Goal: Find specific page/section: Find specific page/section

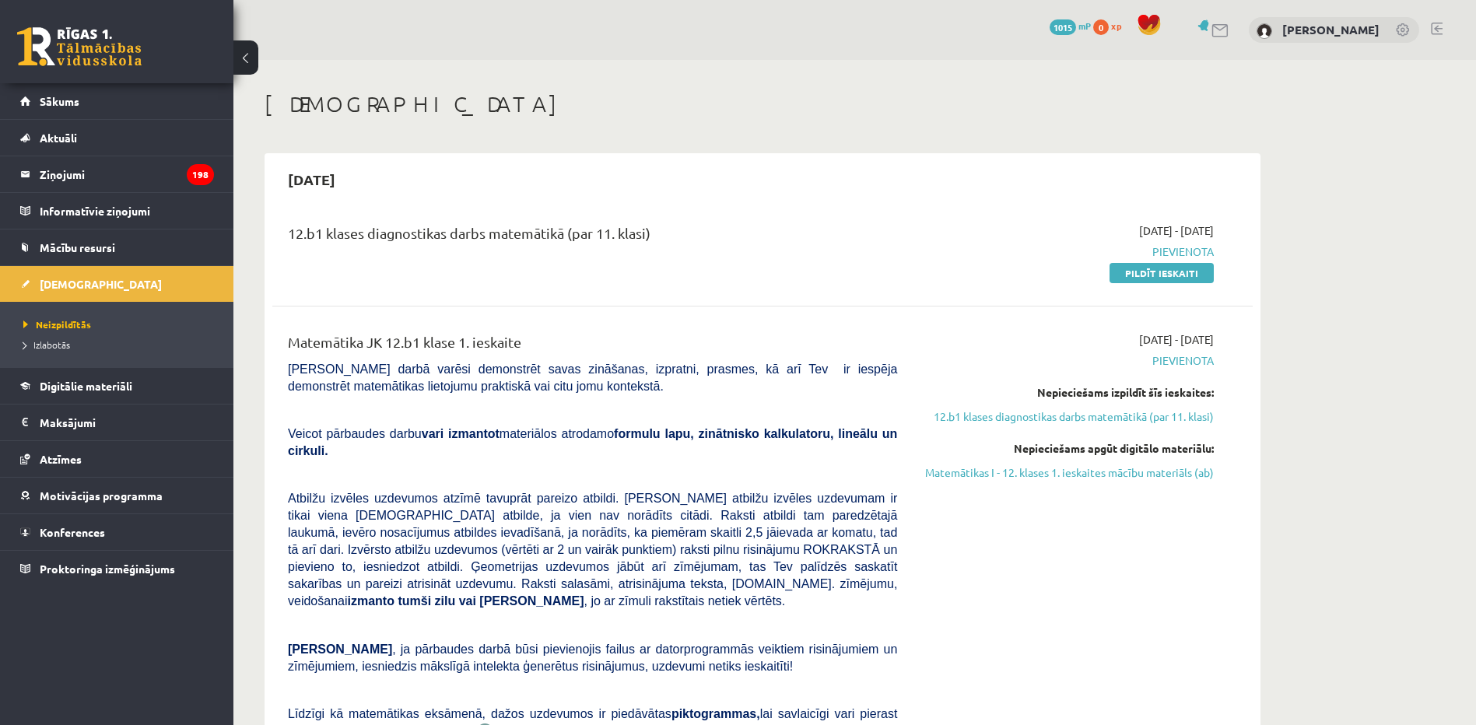
click at [714, 95] on h1 "[DEMOGRAPHIC_DATA]" at bounding box center [762, 104] width 996 height 26
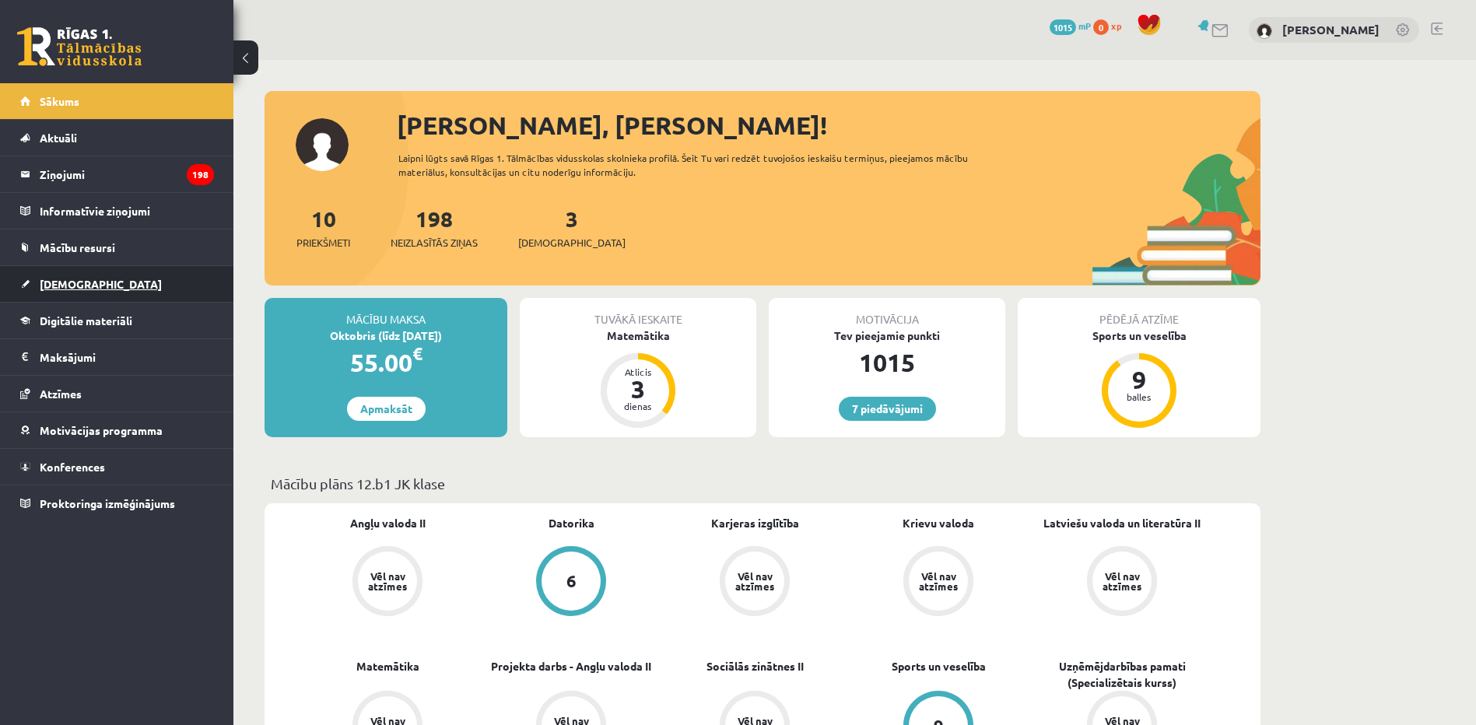
click at [60, 275] on link "[DEMOGRAPHIC_DATA]" at bounding box center [117, 284] width 194 height 36
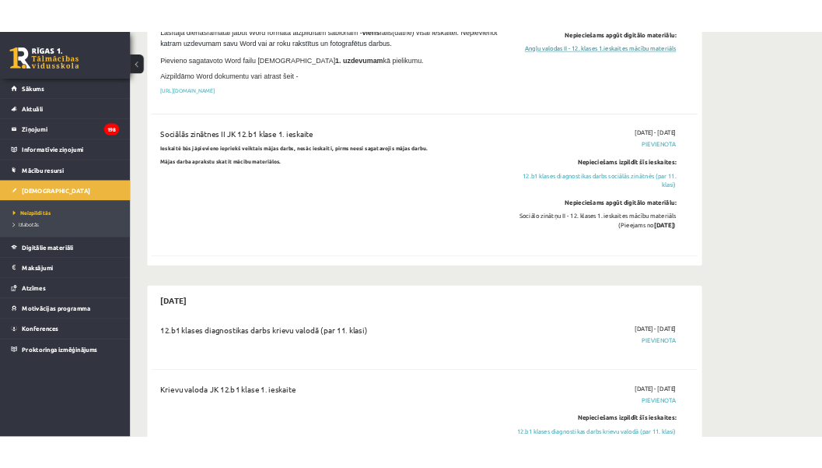
scroll to position [1480, 0]
